Goal: Task Accomplishment & Management: Use online tool/utility

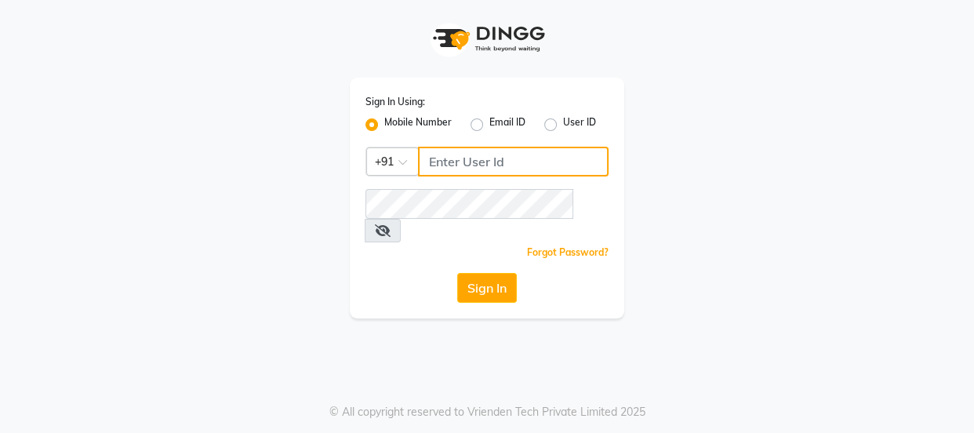
click at [459, 161] on input "Username" at bounding box center [513, 162] width 190 height 30
type input "7"
type input "9"
click at [495, 169] on input "7506797294" at bounding box center [513, 162] width 190 height 30
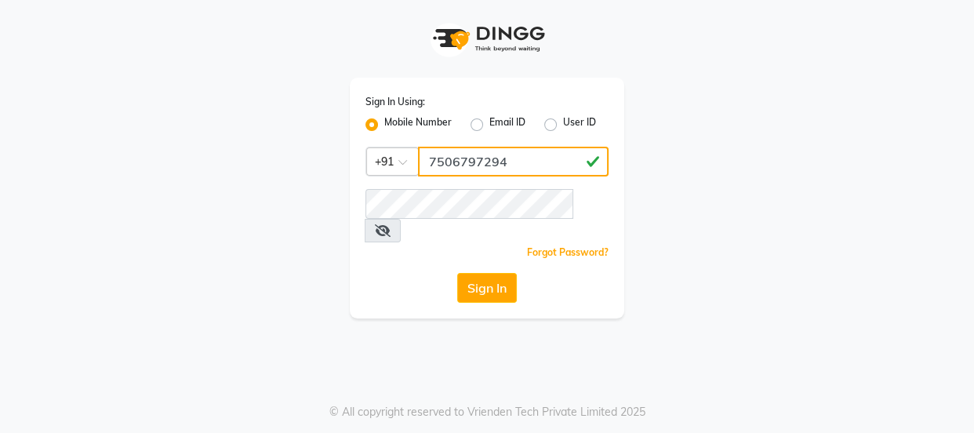
click at [495, 169] on input "7506797294" at bounding box center [513, 162] width 190 height 30
type input "7506797294"
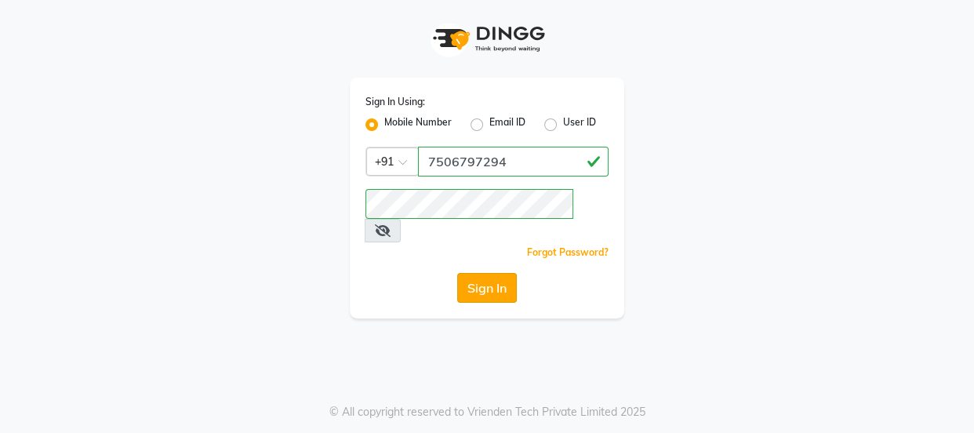
click at [501, 273] on button "Sign In" at bounding box center [487, 288] width 60 height 30
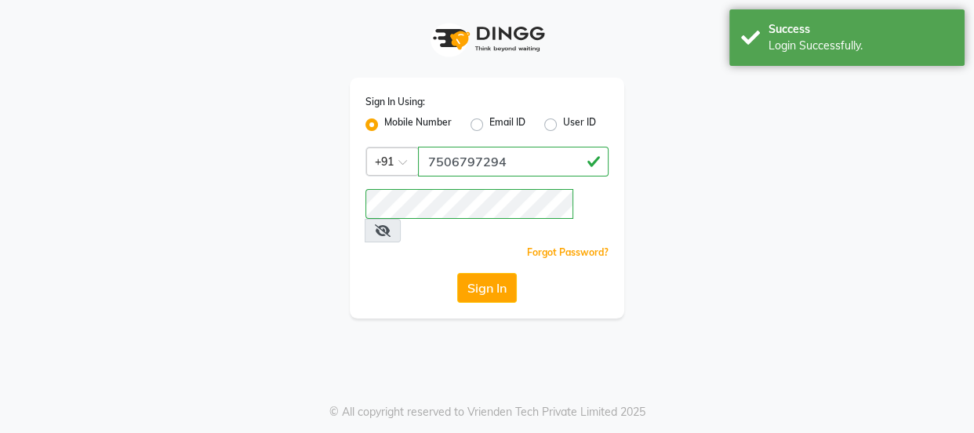
select select "service"
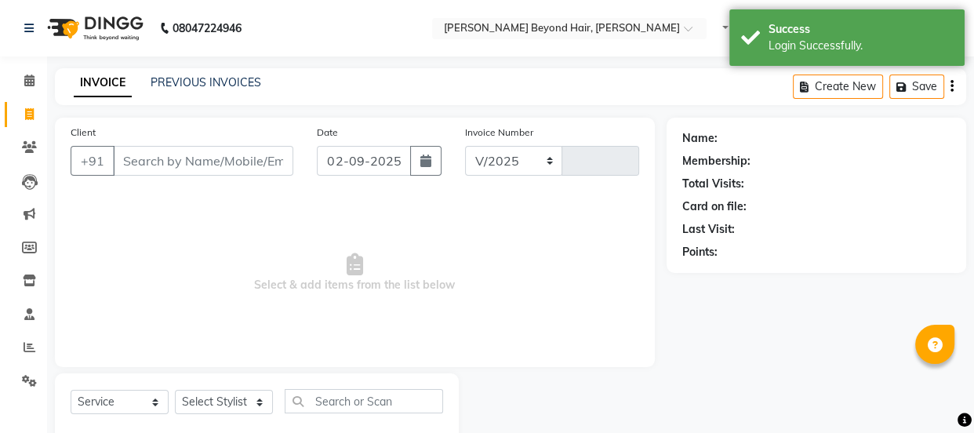
select select "en"
select select "6352"
type input "1049"
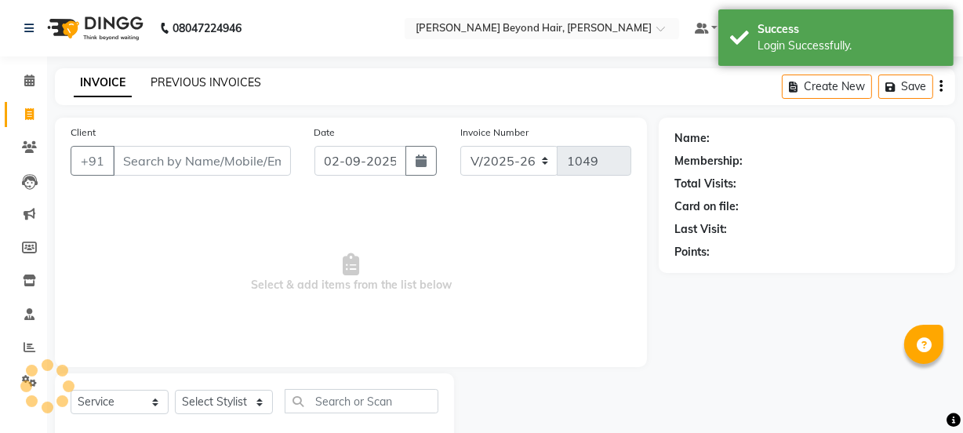
click at [202, 82] on link "PREVIOUS INVOICES" at bounding box center [206, 82] width 111 height 14
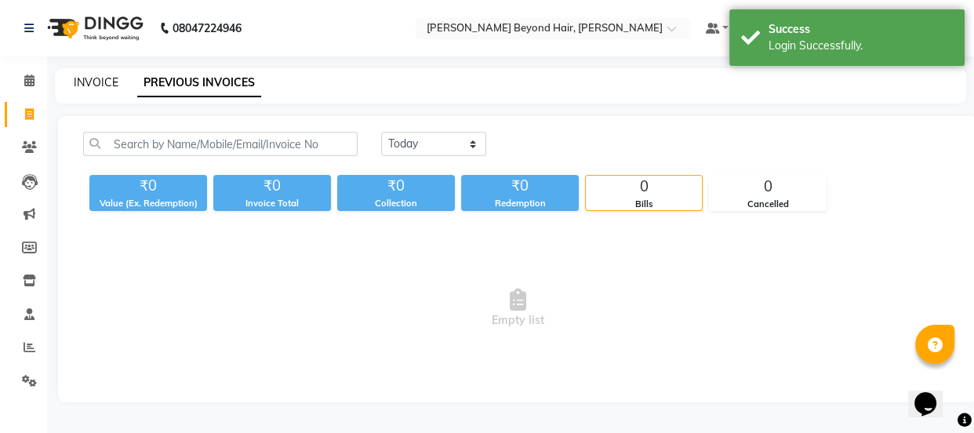
click at [88, 76] on link "INVOICE" at bounding box center [96, 82] width 45 height 14
select select "service"
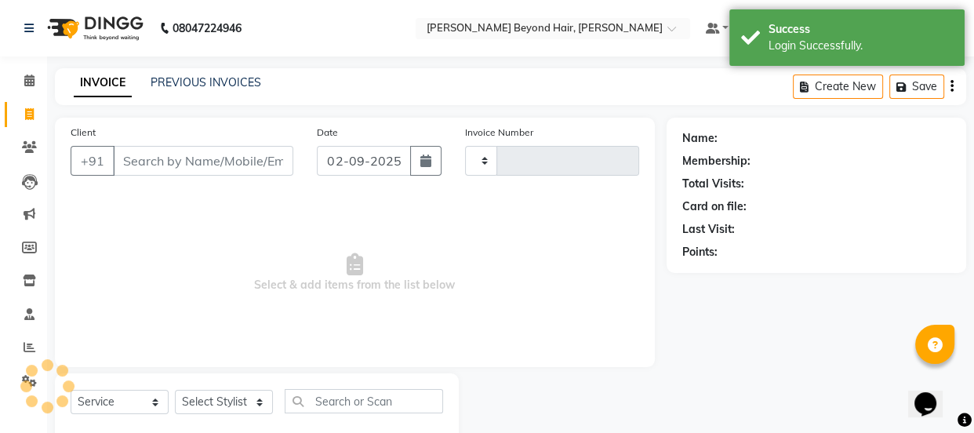
type input "1049"
select select "6352"
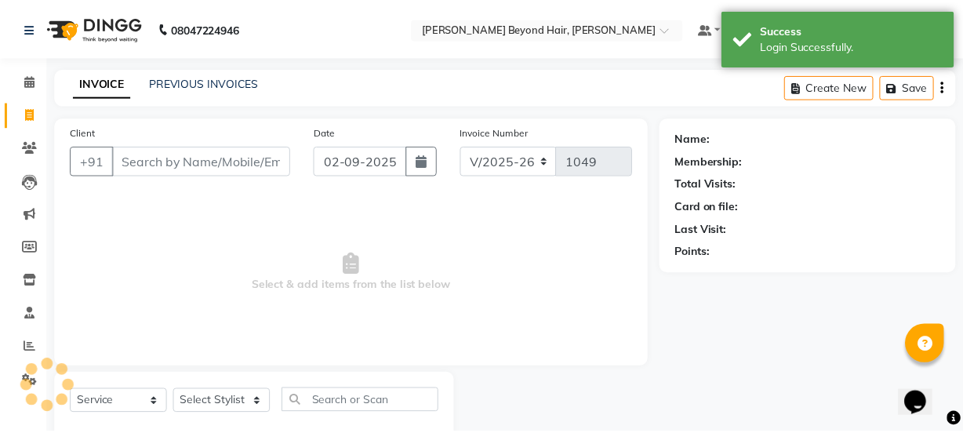
scroll to position [39, 0]
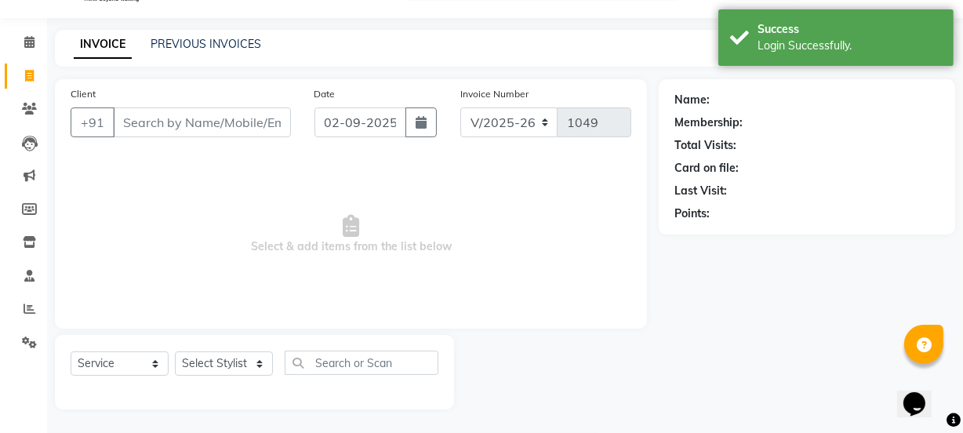
select select "48071"
